Goal: Information Seeking & Learning: Find specific fact

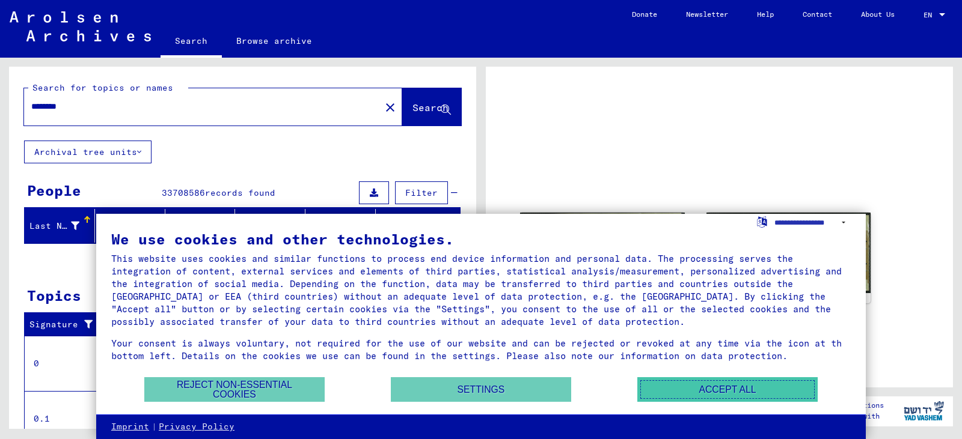
click at [674, 381] on button "Accept all" at bounding box center [727, 389] width 180 height 25
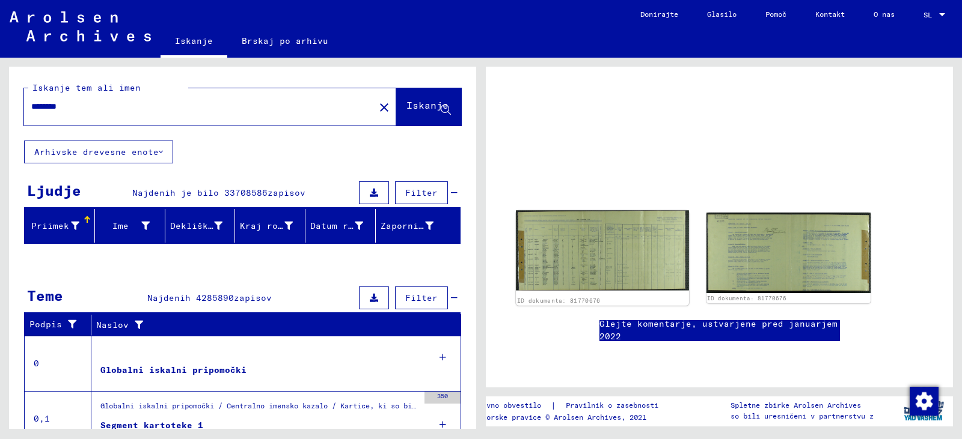
click at [566, 267] on img at bounding box center [602, 250] width 173 height 80
click at [582, 267] on img at bounding box center [602, 250] width 173 height 80
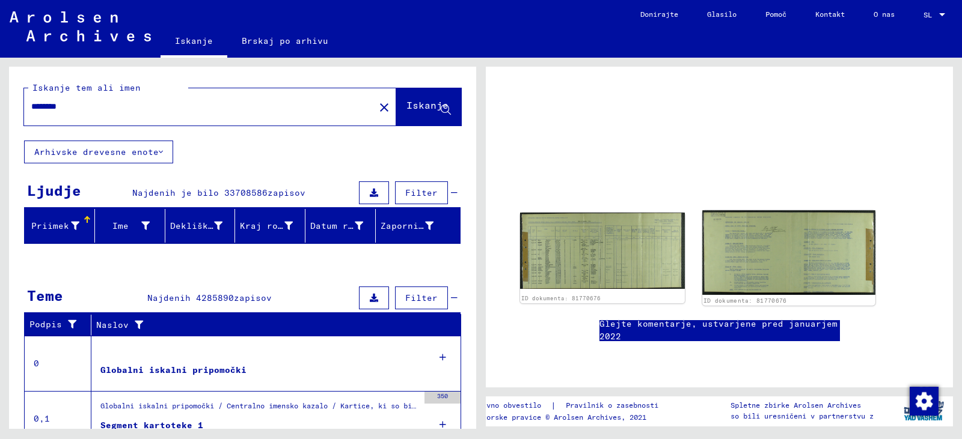
click at [744, 272] on img at bounding box center [788, 252] width 173 height 85
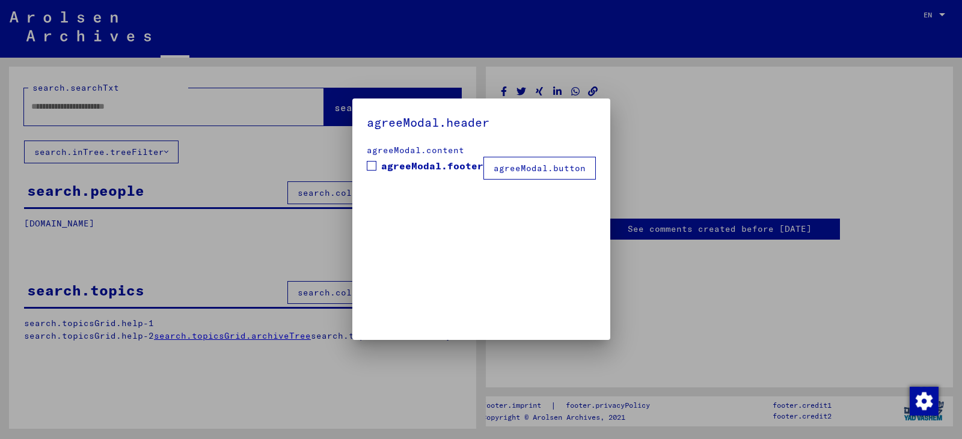
type input "********"
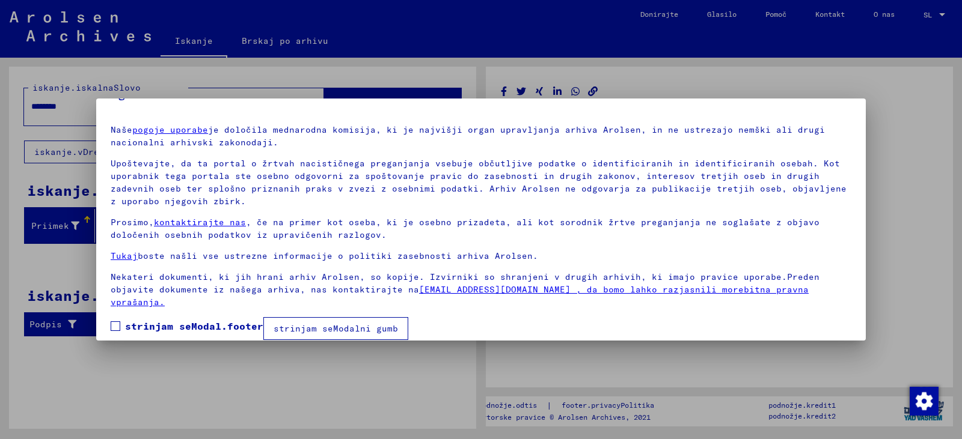
scroll to position [43, 0]
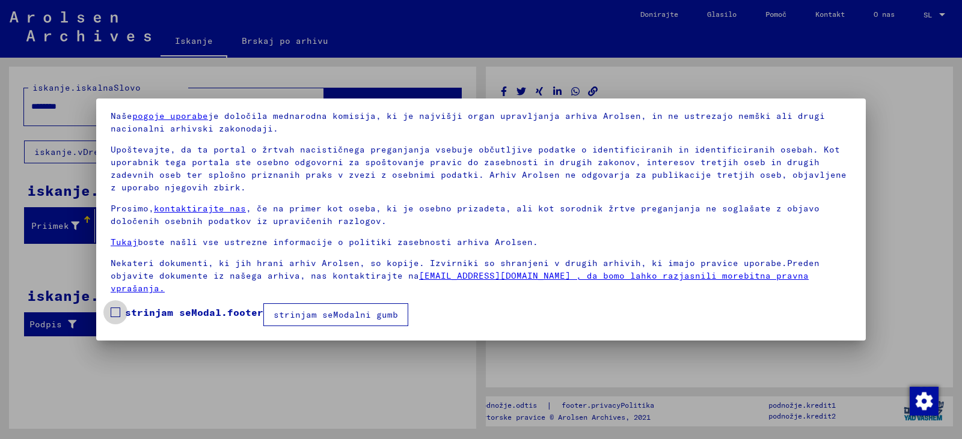
click at [115, 311] on span at bounding box center [116, 313] width 10 height 10
click at [320, 317] on font "strinjam seModalni gumb" at bounding box center [335, 315] width 124 height 11
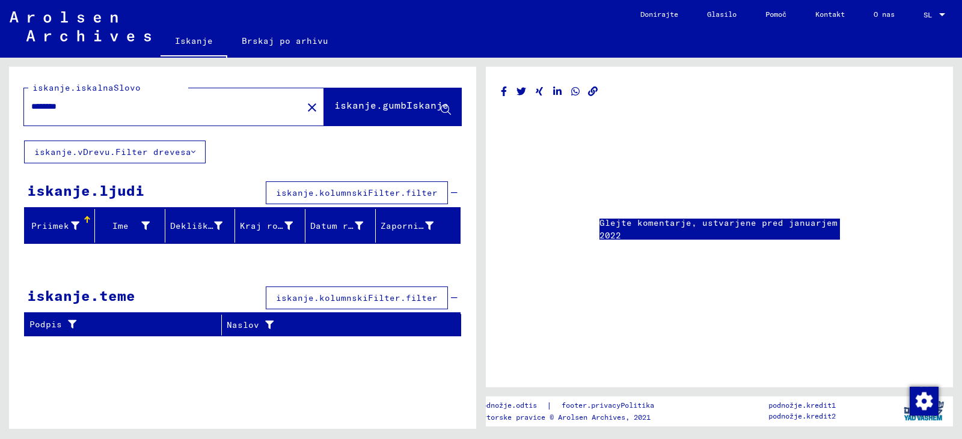
click at [627, 227] on div "Glejte komentarje, ustvarjene pred januarjem 2022" at bounding box center [719, 161] width 437 height 158
click at [624, 237] on font "Glejte komentarje, ustvarjene pred januarjem 2022" at bounding box center [718, 229] width 238 height 23
click at [156, 113] on input "********" at bounding box center [163, 106] width 264 height 13
